Goal: Transaction & Acquisition: Purchase product/service

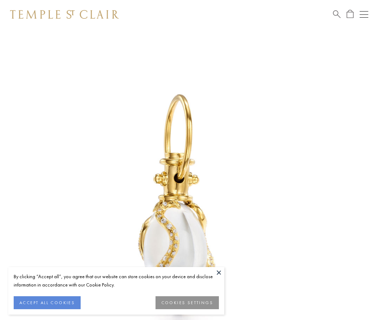
scroll to position [8, 0]
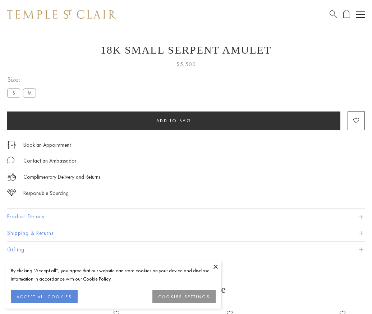
click at [174, 121] on span "Add to bag" at bounding box center [174, 121] width 35 height 6
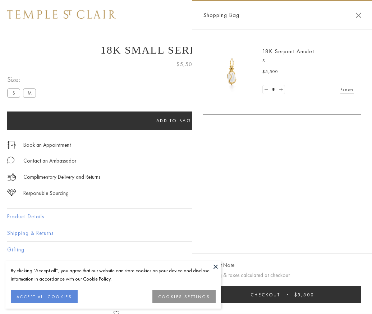
click at [281, 298] on span "Checkout" at bounding box center [266, 295] width 30 height 6
